Goal: Navigation & Orientation: Find specific page/section

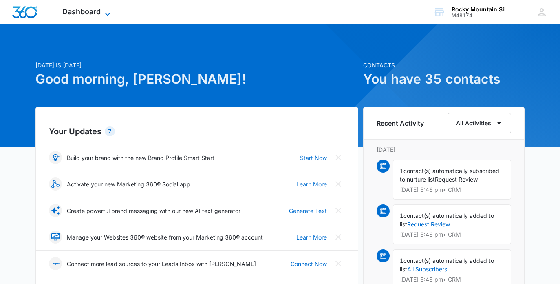
click at [92, 10] on span "Dashboard" at bounding box center [81, 11] width 38 height 9
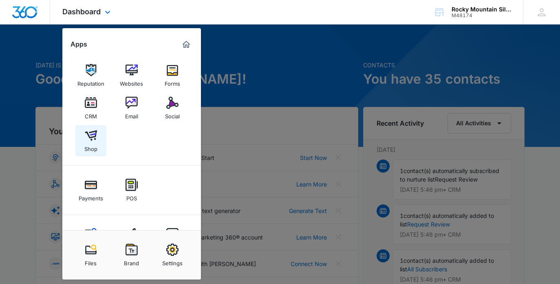
click at [90, 139] on img at bounding box center [91, 135] width 12 height 12
